Goal: Navigation & Orientation: Find specific page/section

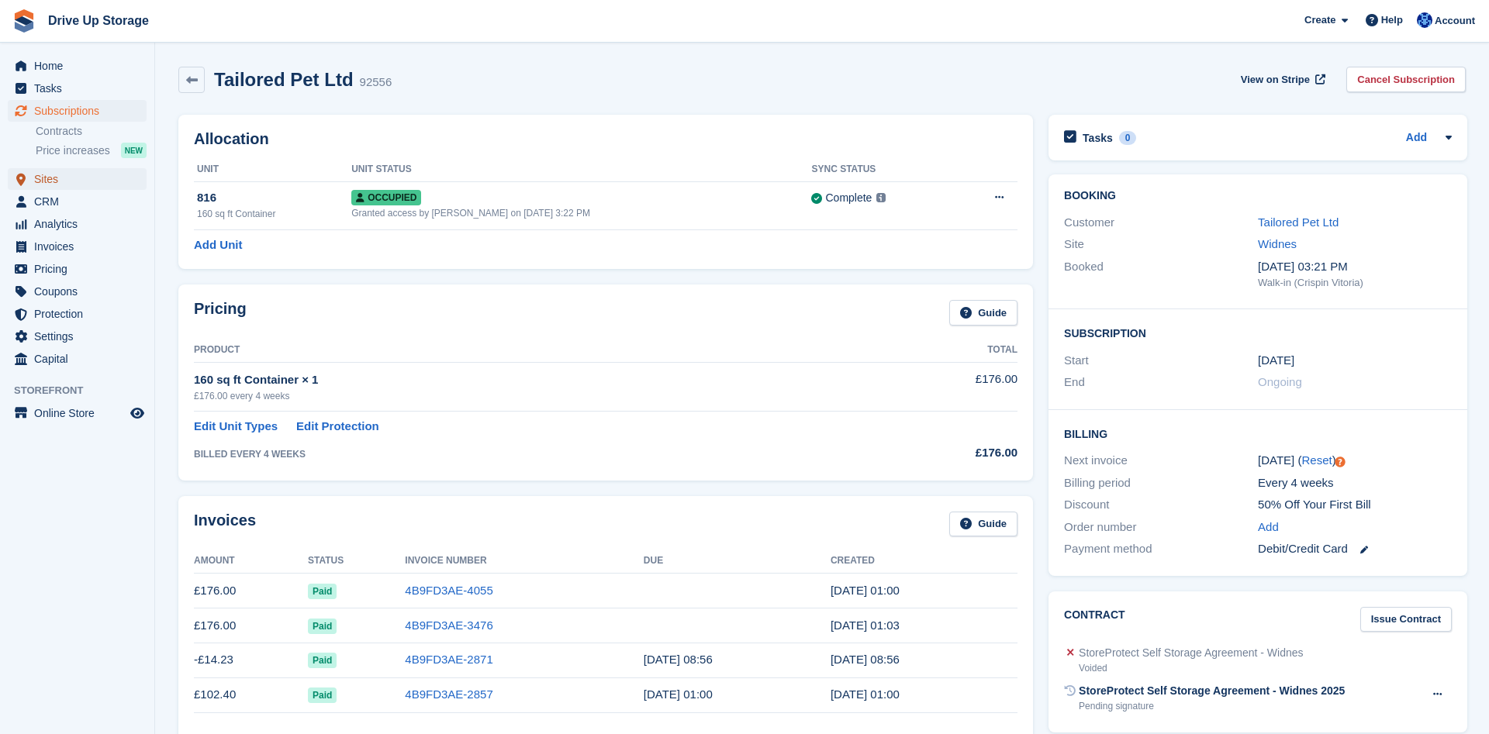
click at [58, 180] on span "Sites" at bounding box center [80, 179] width 93 height 22
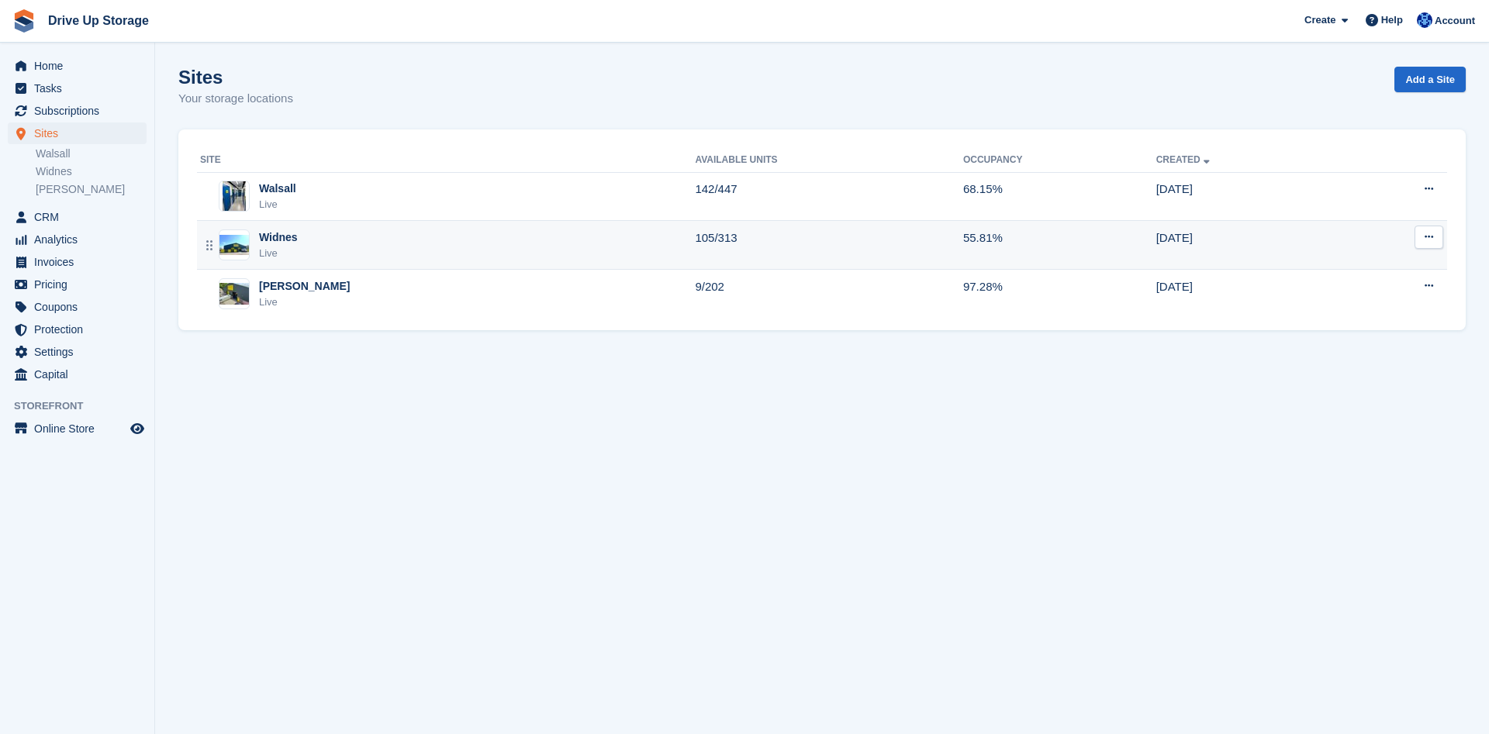
click at [267, 253] on div "Live" at bounding box center [278, 254] width 39 height 16
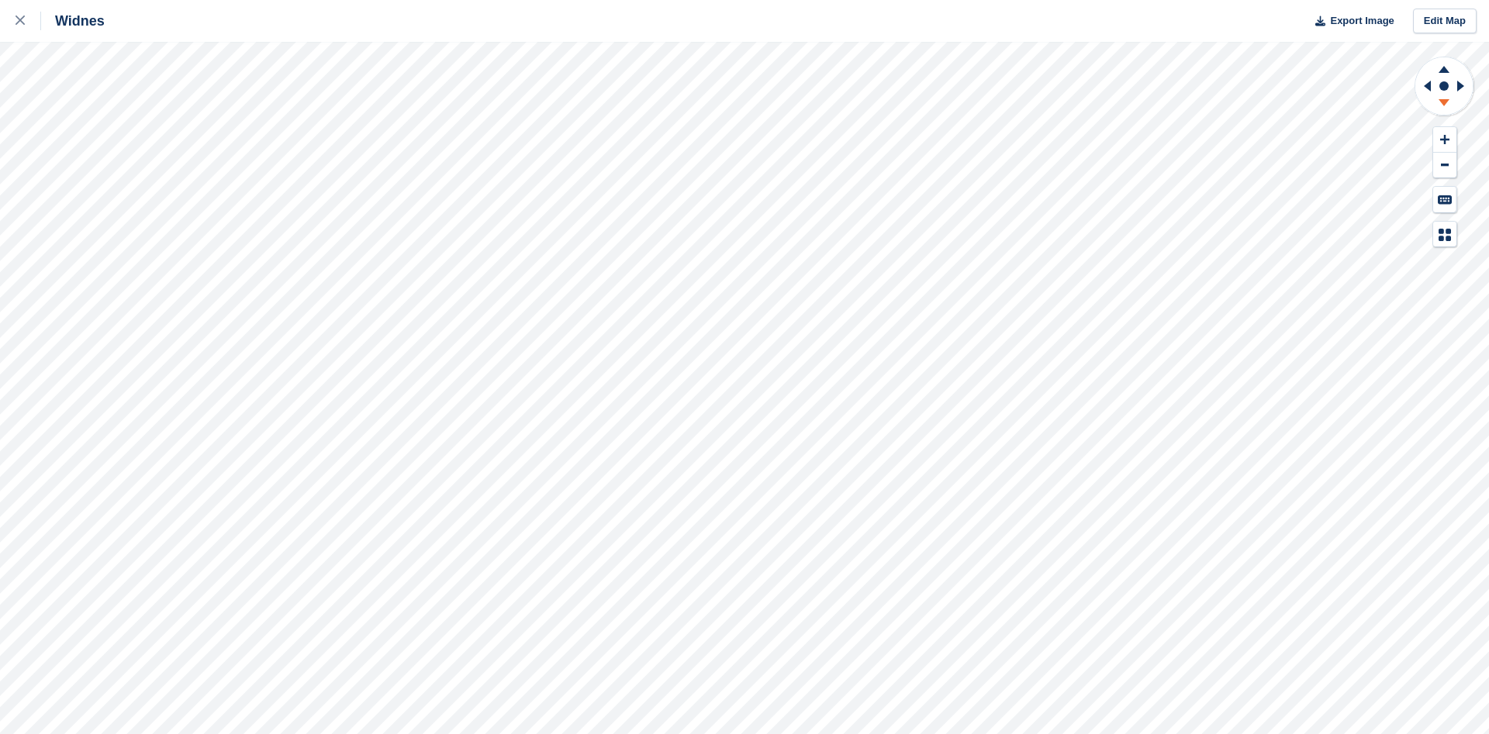
click at [1439, 102] on icon at bounding box center [1444, 104] width 40 height 19
click at [1444, 69] on icon at bounding box center [1444, 69] width 11 height 7
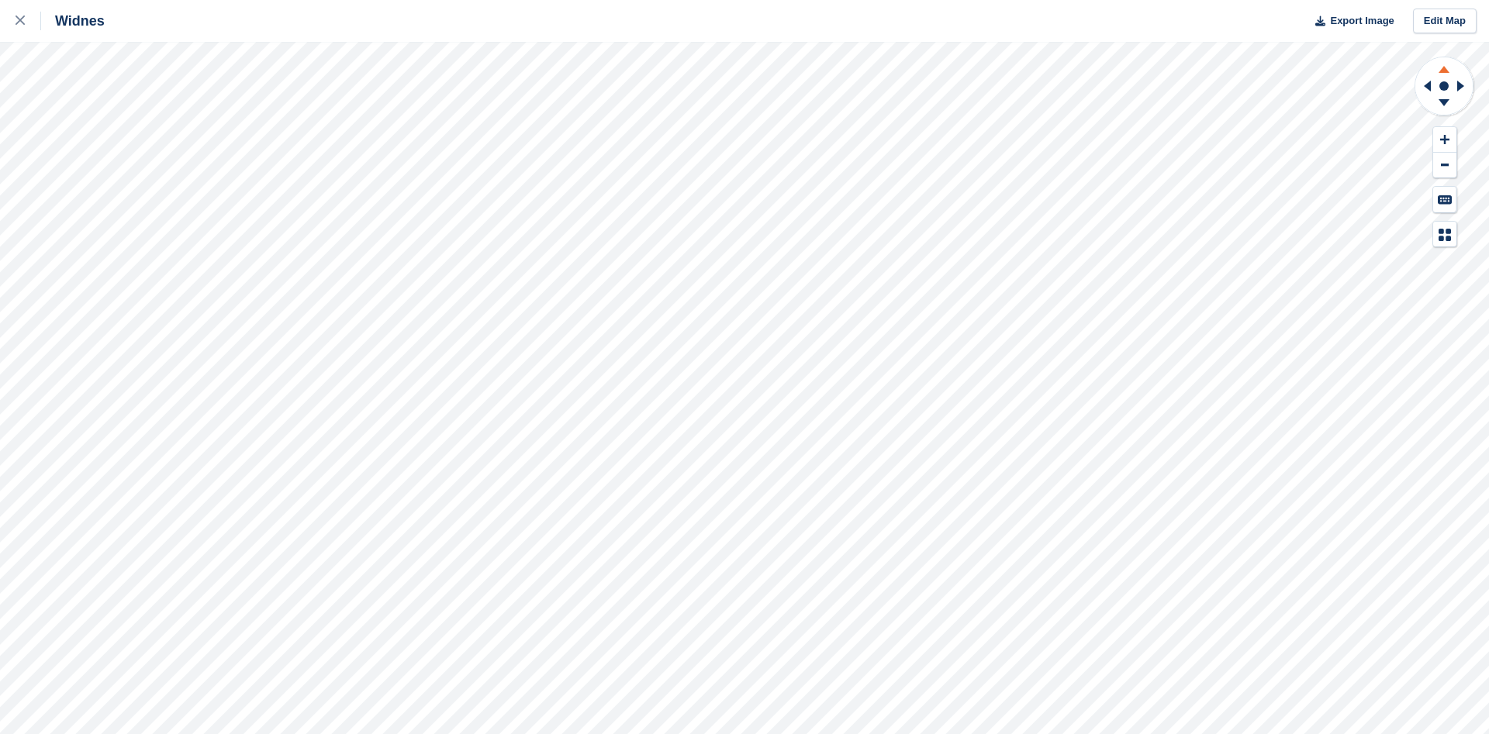
click at [1444, 69] on icon at bounding box center [1444, 69] width 11 height 7
